Goal: Use online tool/utility: Utilize a website feature to perform a specific function

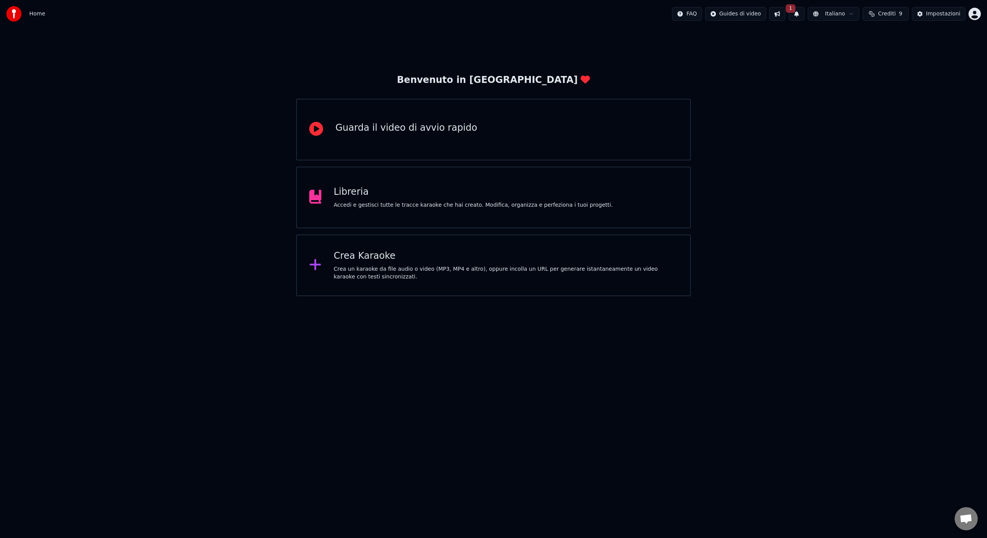
click at [363, 268] on div "Crea un karaoke da file audio o video (MP3, MP4 e altro), oppure incolla un URL…" at bounding box center [506, 272] width 344 height 15
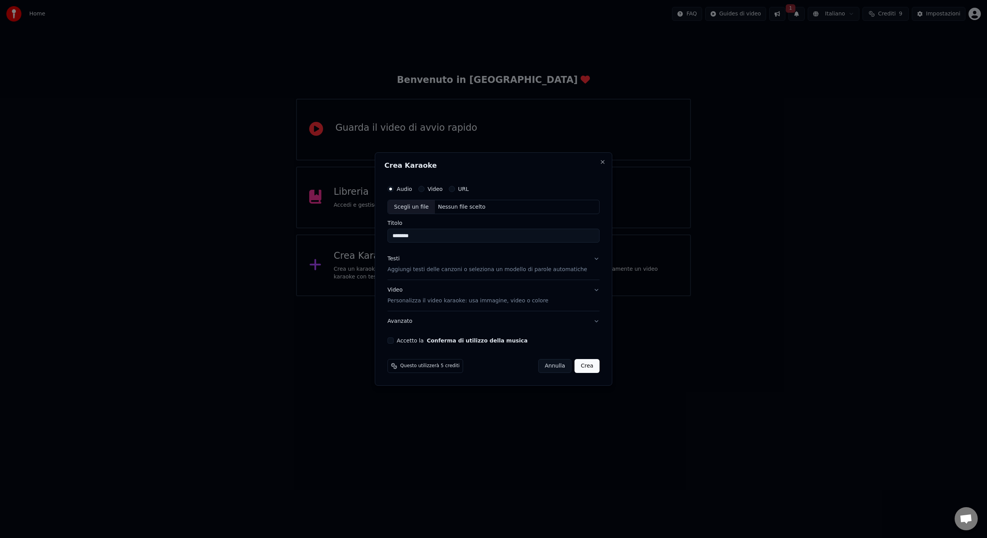
click at [420, 208] on div "Scegli un file" at bounding box center [411, 207] width 47 height 14
type input "********"
click at [412, 272] on p "Aggiungi testi delle canzoni o seleziona un modello di parole automatiche" at bounding box center [488, 270] width 200 height 8
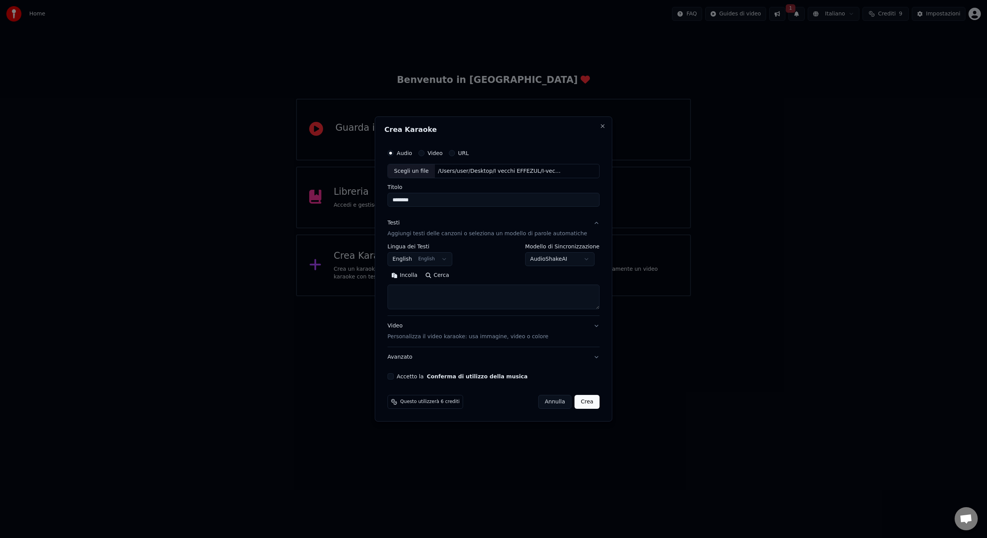
click at [448, 261] on button "English English" at bounding box center [420, 260] width 65 height 14
select select "**"
click at [400, 290] on textarea at bounding box center [494, 297] width 212 height 25
click at [412, 275] on button "Incolla" at bounding box center [405, 276] width 34 height 12
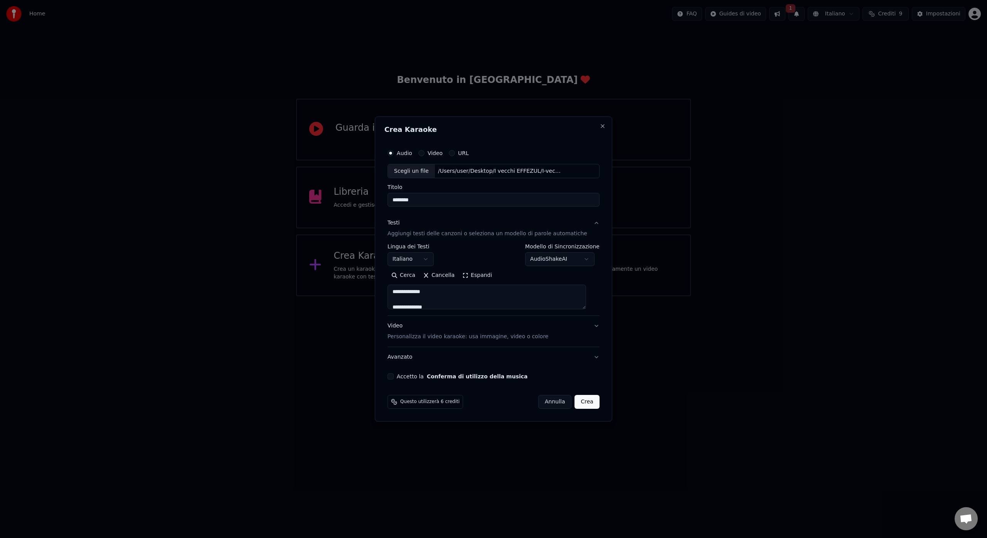
click at [436, 293] on textarea at bounding box center [487, 297] width 199 height 25
click at [419, 297] on textarea at bounding box center [487, 297] width 199 height 25
click at [555, 291] on textarea at bounding box center [487, 297] width 199 height 25
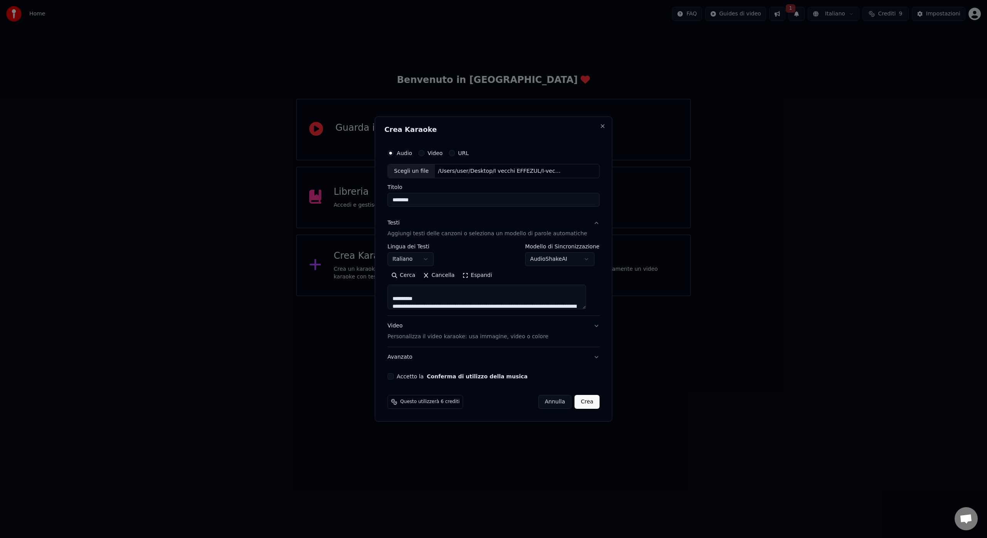
scroll to position [78, 0]
click at [481, 300] on textarea at bounding box center [487, 297] width 199 height 25
click at [419, 305] on textarea at bounding box center [487, 297] width 199 height 25
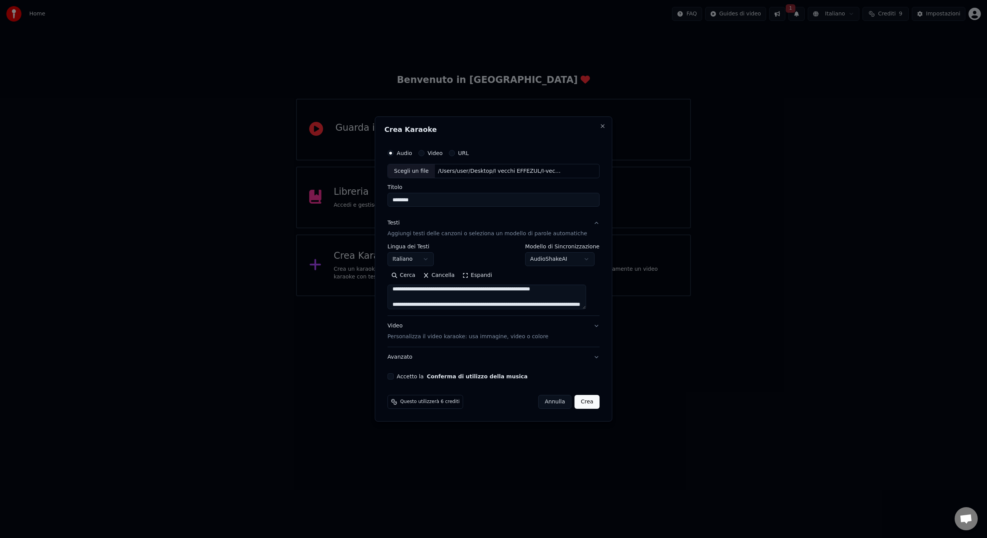
drag, startPoint x: 556, startPoint y: 297, endPoint x: 555, endPoint y: 323, distance: 25.9
click at [556, 297] on textarea at bounding box center [487, 297] width 199 height 25
click at [403, 302] on textarea at bounding box center [487, 297] width 199 height 25
click at [404, 305] on textarea at bounding box center [487, 297] width 199 height 25
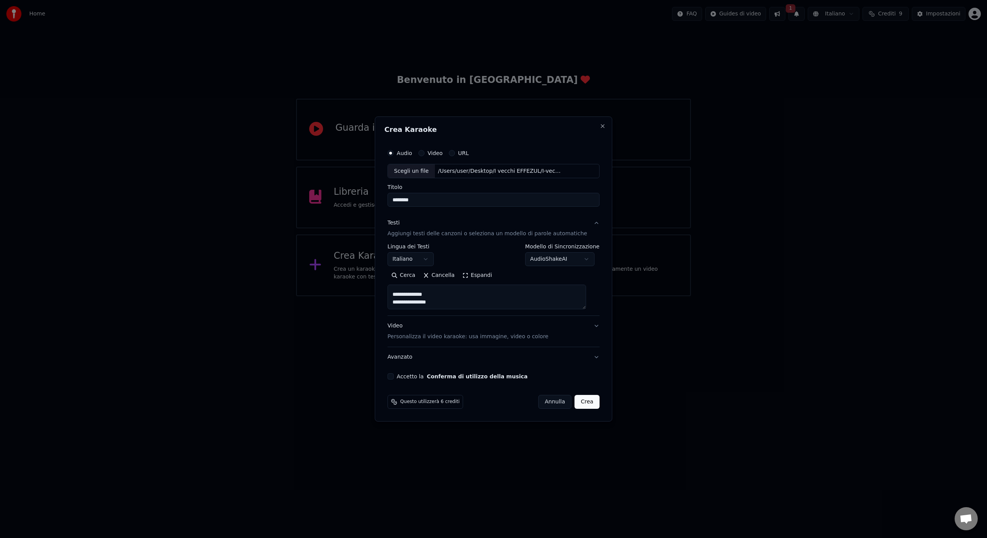
drag, startPoint x: 402, startPoint y: 305, endPoint x: 411, endPoint y: 296, distance: 12.8
click at [411, 296] on textarea at bounding box center [487, 297] width 199 height 25
click at [403, 288] on textarea at bounding box center [487, 297] width 199 height 25
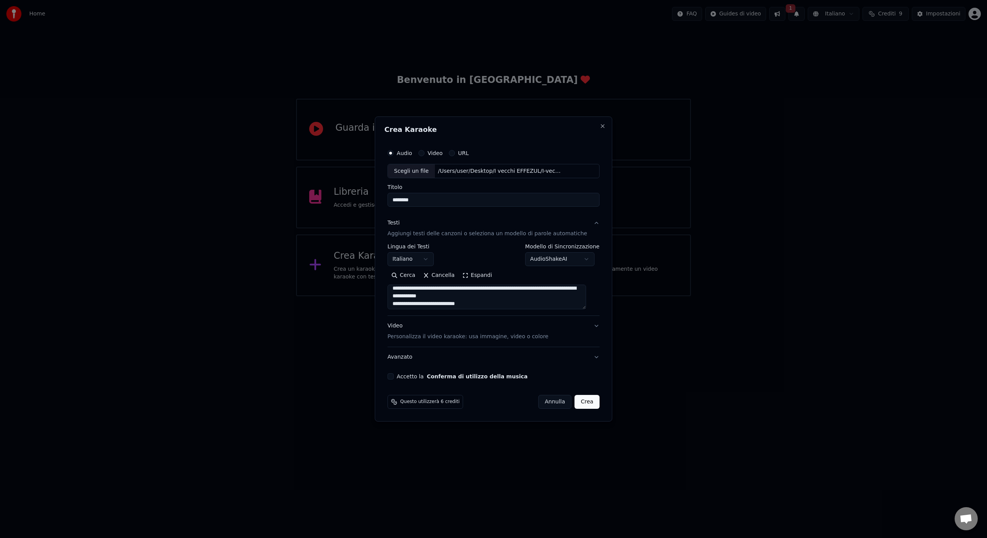
drag, startPoint x: 403, startPoint y: 288, endPoint x: 419, endPoint y: 297, distance: 17.9
click at [420, 297] on textarea at bounding box center [487, 297] width 199 height 25
click at [403, 291] on textarea at bounding box center [487, 297] width 199 height 25
drag, startPoint x: 402, startPoint y: 292, endPoint x: 409, endPoint y: 288, distance: 7.6
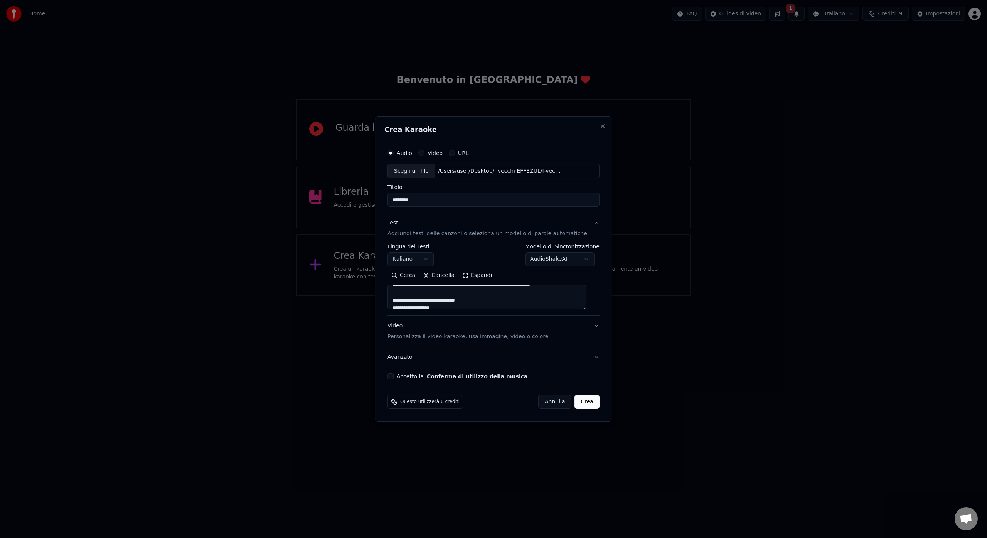
click at [409, 288] on textarea at bounding box center [487, 297] width 199 height 25
click at [403, 300] on textarea at bounding box center [487, 297] width 199 height 25
click at [401, 300] on textarea at bounding box center [487, 297] width 199 height 25
click at [402, 298] on textarea at bounding box center [487, 297] width 199 height 25
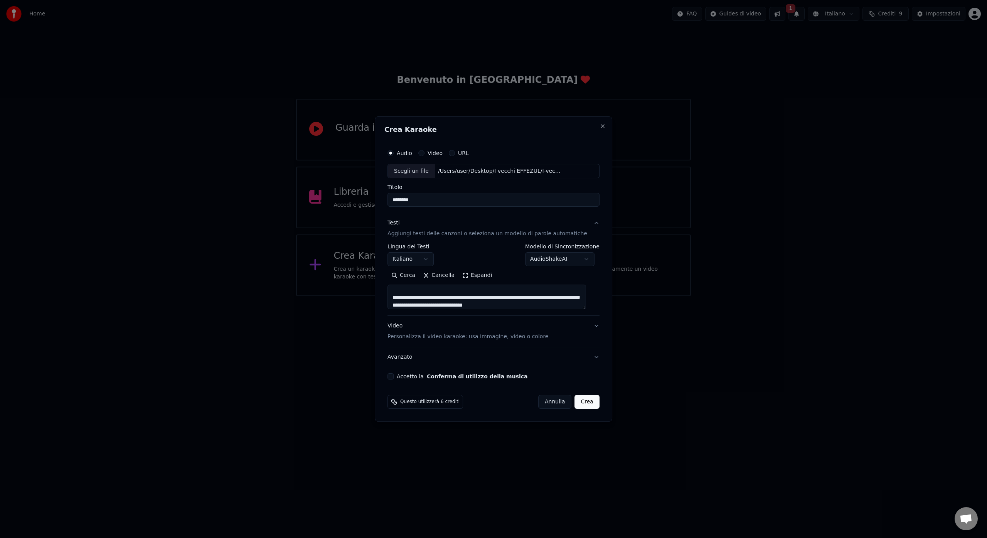
scroll to position [226, 0]
click at [539, 301] on textarea at bounding box center [487, 297] width 199 height 25
click at [402, 305] on textarea at bounding box center [487, 297] width 199 height 25
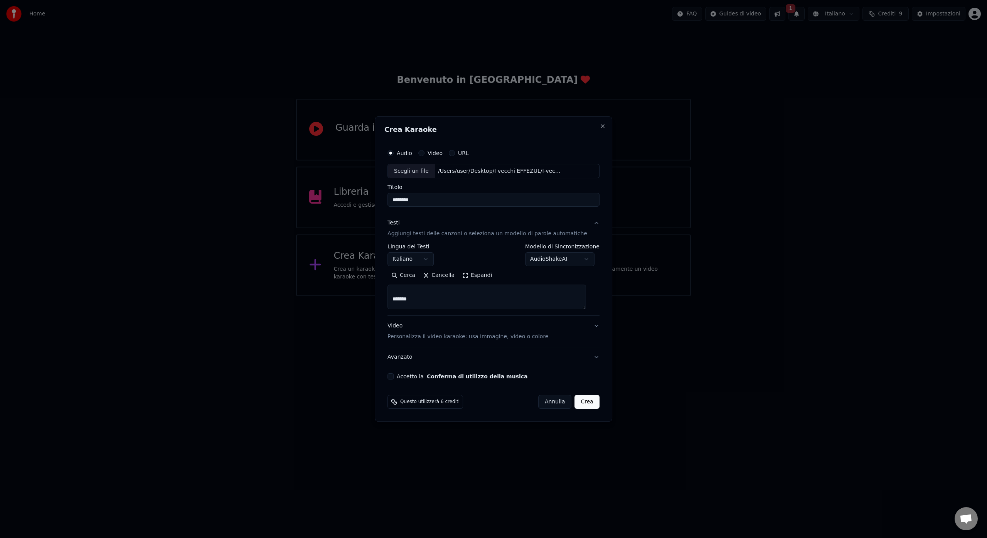
click at [405, 299] on textarea at bounding box center [487, 297] width 199 height 25
click at [402, 299] on textarea at bounding box center [487, 297] width 199 height 25
click at [400, 299] on textarea at bounding box center [487, 297] width 199 height 25
drag, startPoint x: 556, startPoint y: 300, endPoint x: 553, endPoint y: 322, distance: 23.0
click at [556, 300] on textarea at bounding box center [487, 297] width 199 height 25
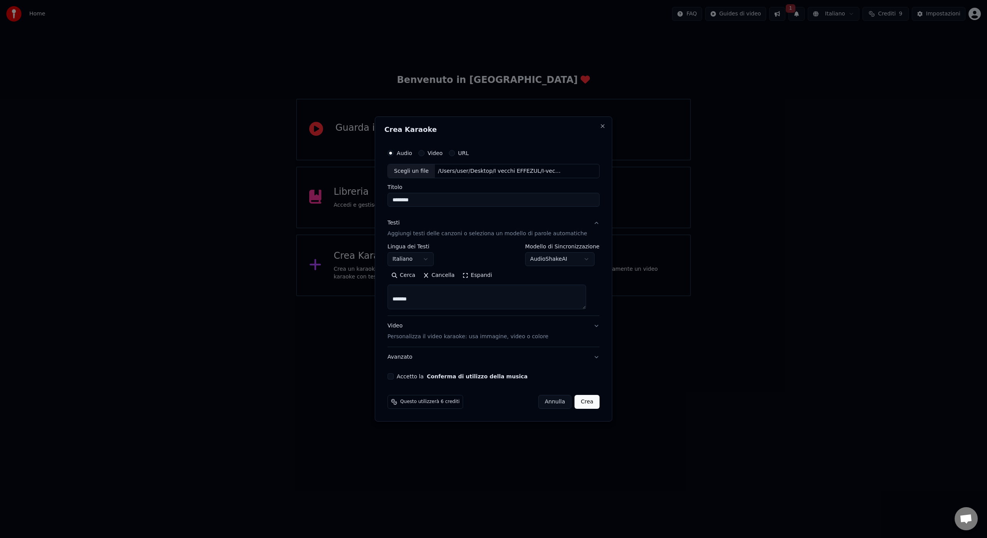
click at [556, 299] on textarea at bounding box center [487, 297] width 199 height 25
click at [561, 298] on textarea at bounding box center [487, 297] width 199 height 25
click at [542, 297] on textarea at bounding box center [487, 297] width 199 height 25
click at [400, 305] on textarea at bounding box center [487, 297] width 199 height 25
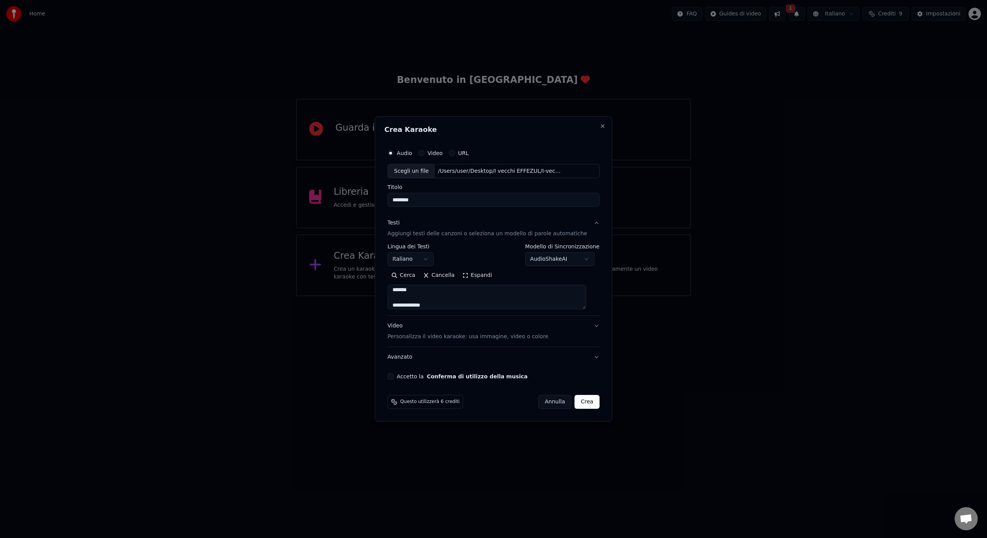
click at [406, 305] on textarea at bounding box center [487, 297] width 199 height 25
drag, startPoint x: 418, startPoint y: 300, endPoint x: 399, endPoint y: 300, distance: 19.3
click at [399, 300] on textarea at bounding box center [487, 297] width 199 height 25
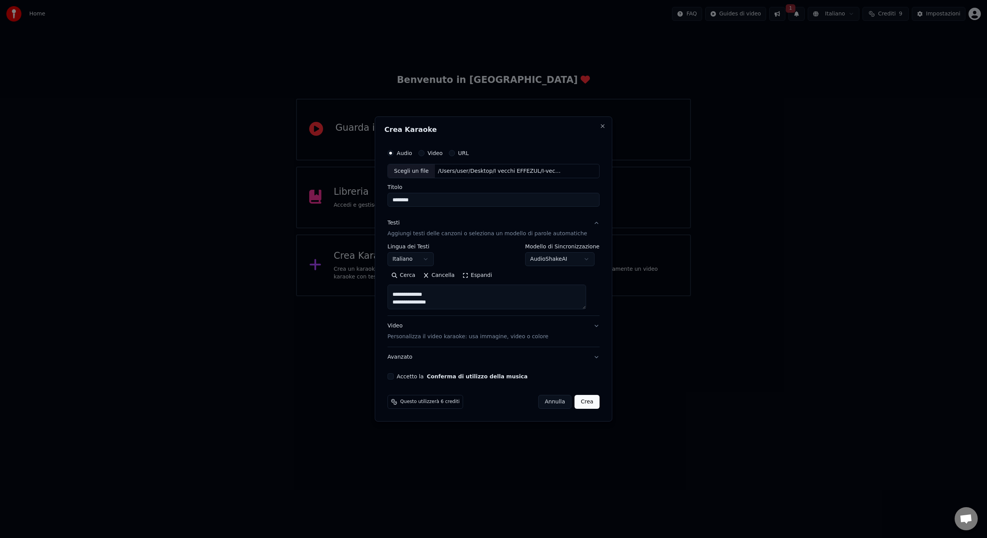
drag, startPoint x: 437, startPoint y: 307, endPoint x: 400, endPoint y: 299, distance: 38.0
click at [397, 300] on textarea at bounding box center [487, 297] width 199 height 25
drag, startPoint x: 439, startPoint y: 289, endPoint x: 408, endPoint y: 292, distance: 30.7
click at [408, 292] on textarea at bounding box center [487, 297] width 199 height 25
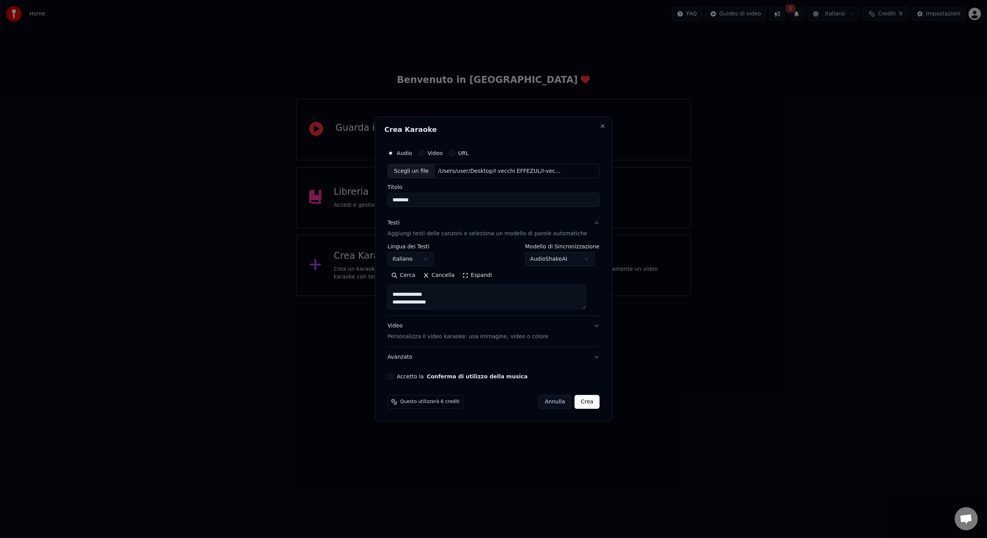
scroll to position [329, 0]
click at [461, 297] on textarea at bounding box center [487, 297] width 199 height 25
click at [436, 296] on textarea at bounding box center [487, 297] width 199 height 25
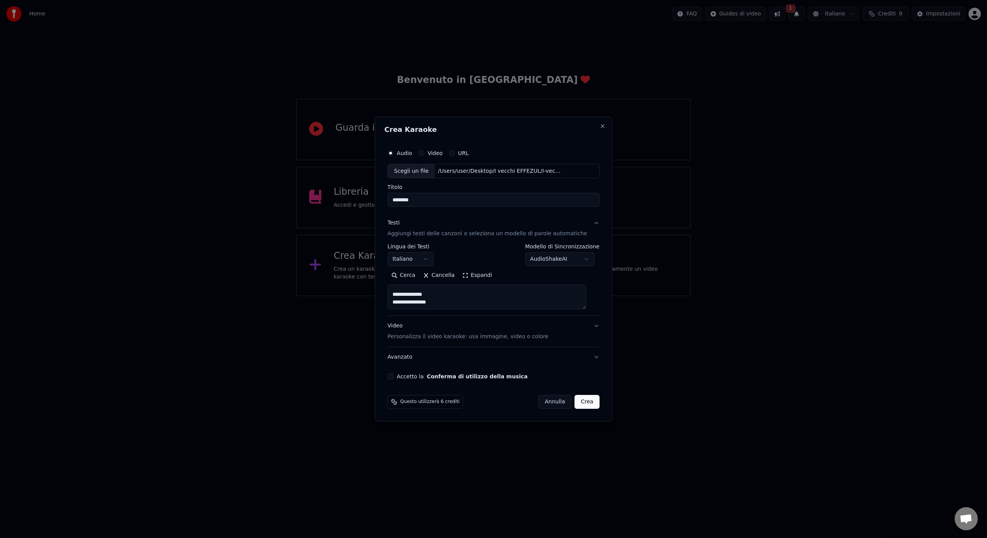
click at [437, 299] on textarea at bounding box center [487, 297] width 199 height 25
drag, startPoint x: 437, startPoint y: 299, endPoint x: 399, endPoint y: 299, distance: 37.4
click at [399, 299] on textarea at bounding box center [487, 297] width 199 height 25
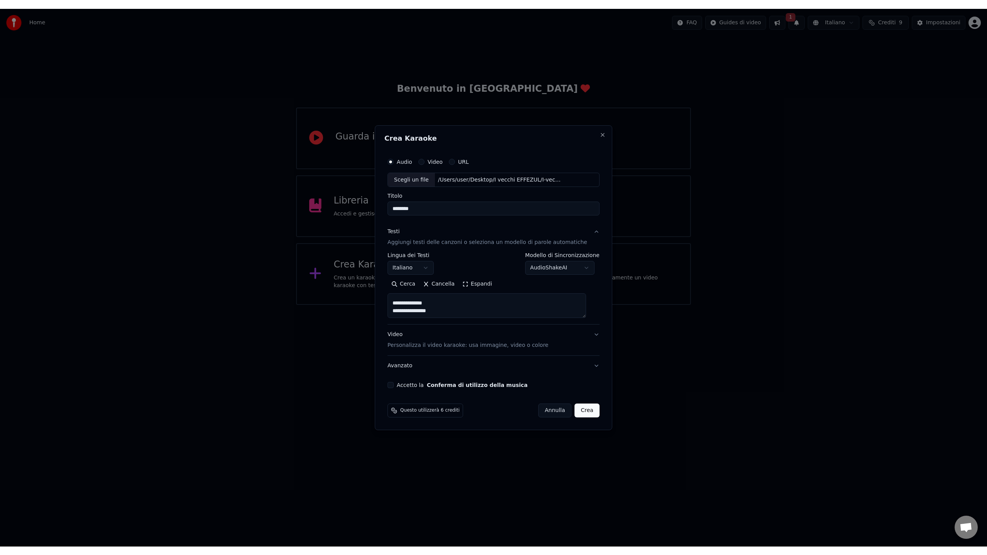
scroll to position [280, 0]
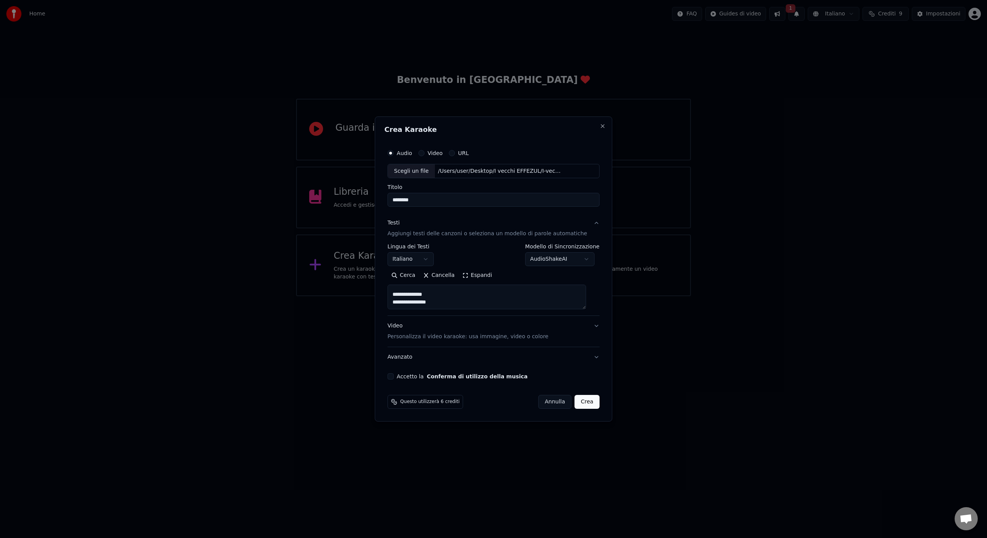
type textarea "**********"
click at [394, 377] on button "Accetto la Conferma di utilizzo della musica" at bounding box center [391, 376] width 6 height 6
click at [586, 404] on button "Crea" at bounding box center [587, 402] width 25 height 14
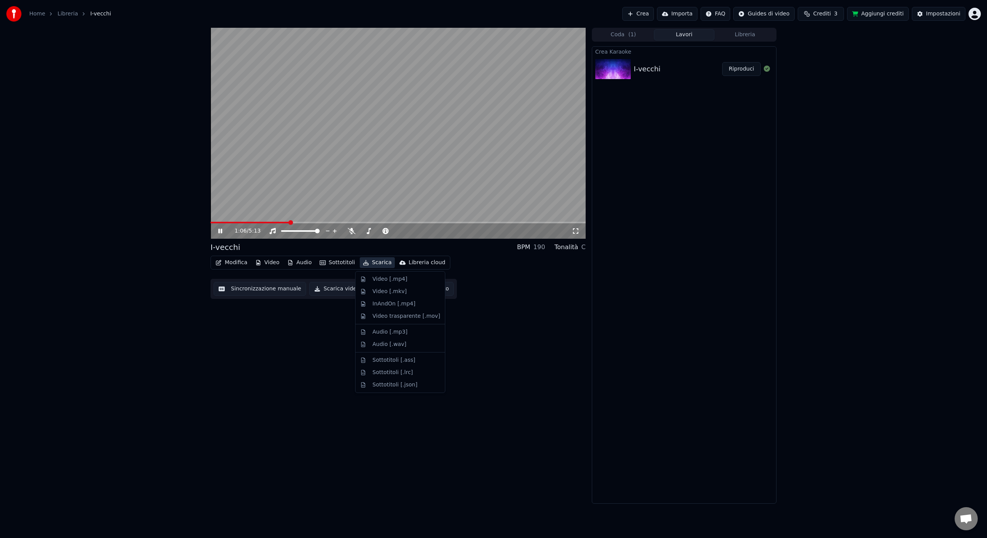
click at [373, 264] on button "Scarica" at bounding box center [377, 262] width 35 height 11
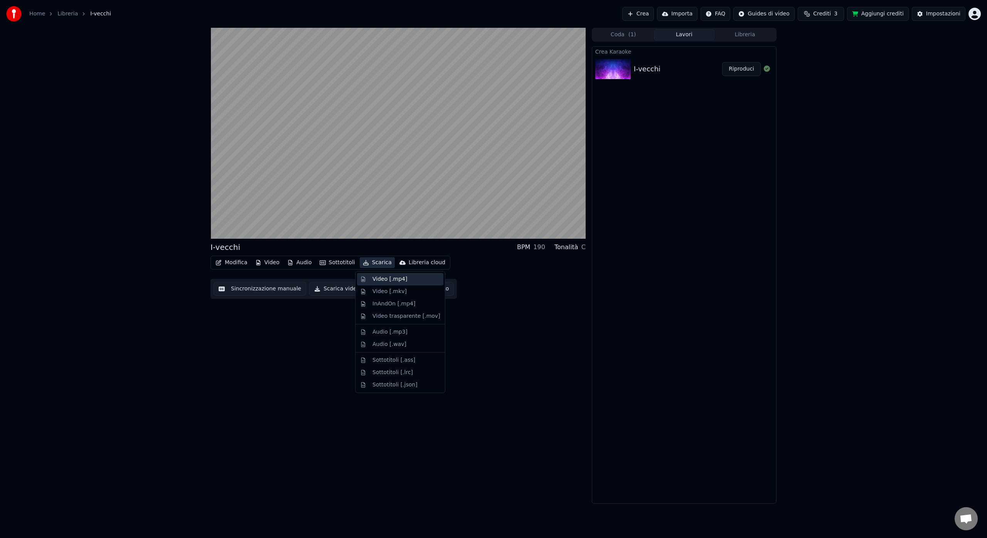
click at [382, 280] on div "Video [.mp4]" at bounding box center [390, 279] width 35 height 8
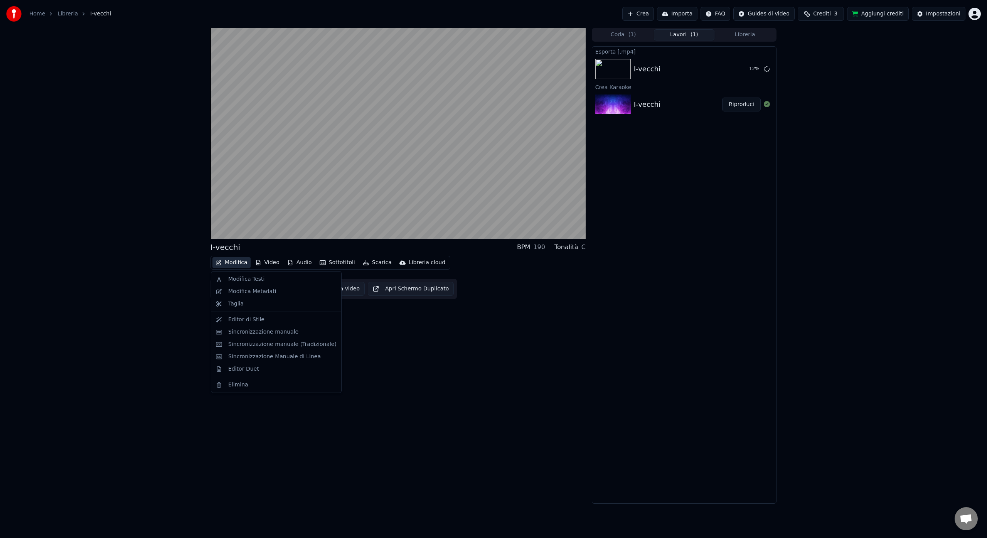
click at [230, 263] on button "Modifica" at bounding box center [232, 262] width 38 height 11
click at [246, 281] on div "Modifica Testi" at bounding box center [246, 279] width 36 height 8
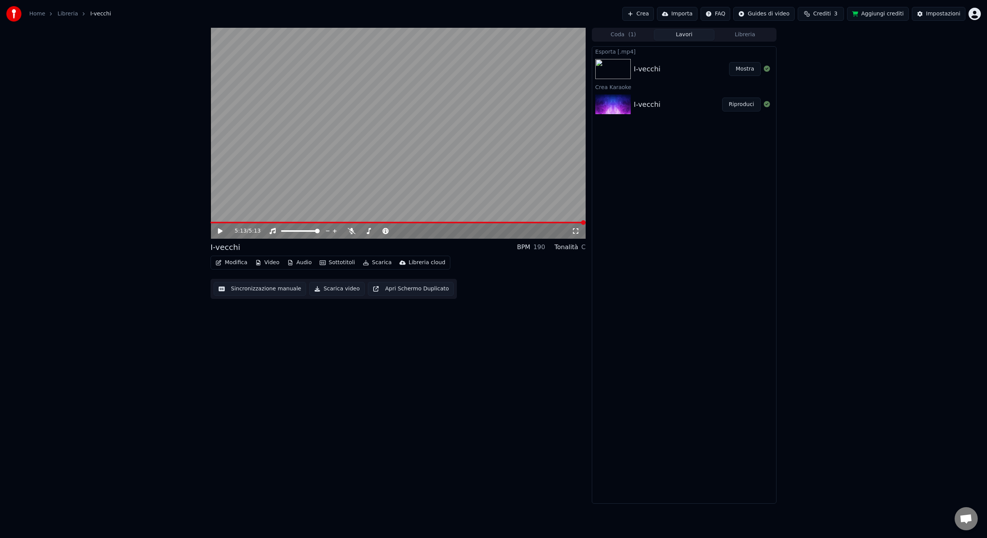
click at [748, 69] on button "Mostra" at bounding box center [745, 69] width 32 height 14
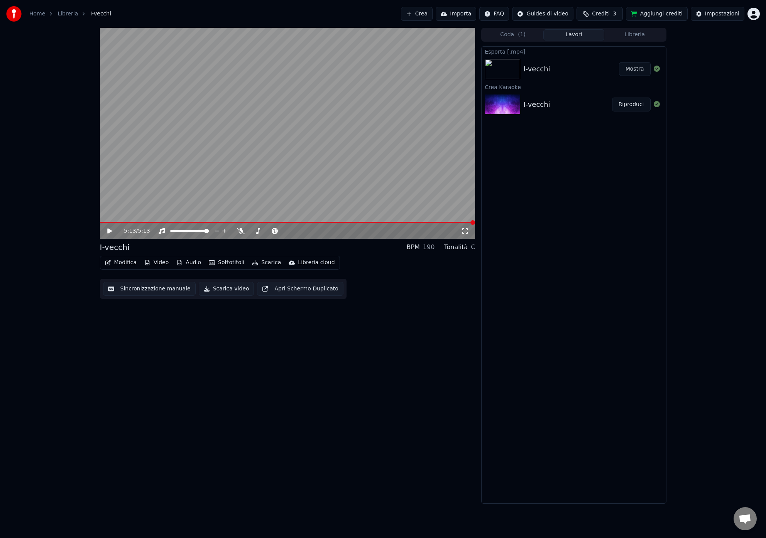
click at [633, 70] on button "Mostra" at bounding box center [635, 69] width 32 height 14
